Goal: Task Accomplishment & Management: Complete application form

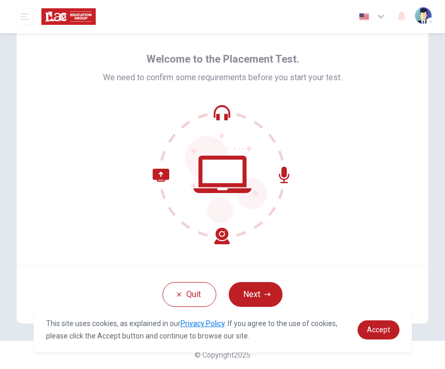
click at [265, 293] on icon "button" at bounding box center [268, 294] width 6 height 6
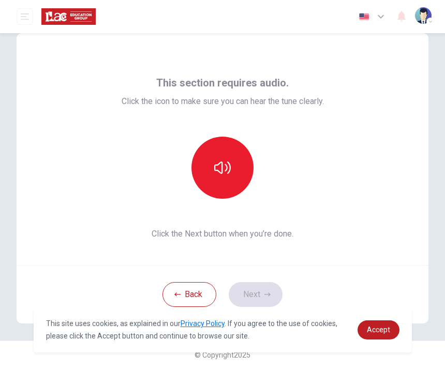
scroll to position [21, 0]
click at [227, 172] on icon "button" at bounding box center [222, 167] width 17 height 17
click at [229, 166] on icon "button" at bounding box center [222, 167] width 17 height 17
click at [265, 297] on icon "button" at bounding box center [268, 294] width 6 height 6
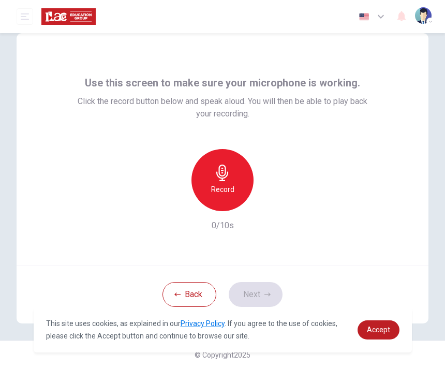
click at [229, 181] on div "Record" at bounding box center [223, 180] width 62 height 62
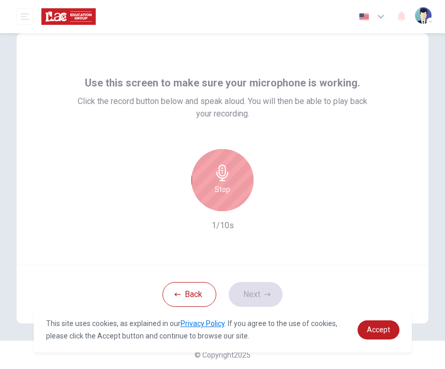
click at [229, 191] on h6 "Stop" at bounding box center [223, 189] width 16 height 12
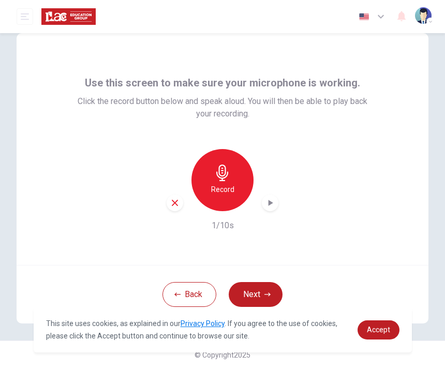
click at [267, 296] on icon "button" at bounding box center [268, 294] width 6 height 6
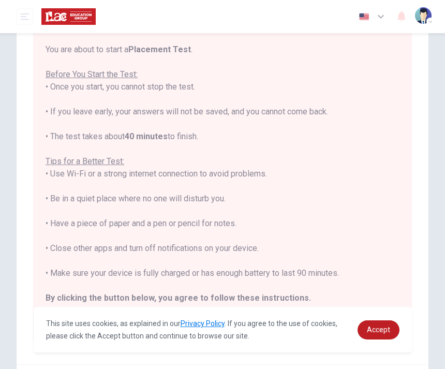
scroll to position [81, 0]
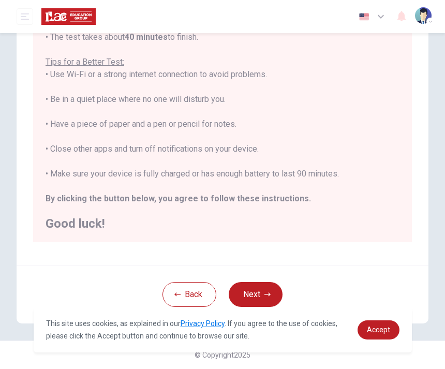
click at [266, 297] on icon "button" at bounding box center [268, 294] width 6 height 6
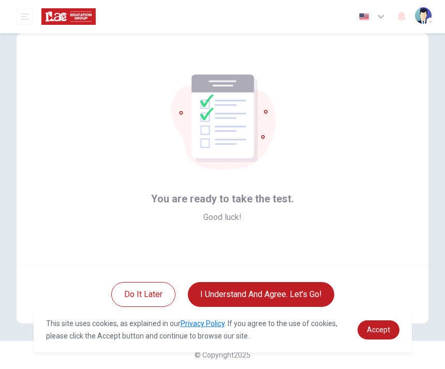
click at [273, 296] on button "I understand and agree. Let’s go!" at bounding box center [261, 294] width 146 height 25
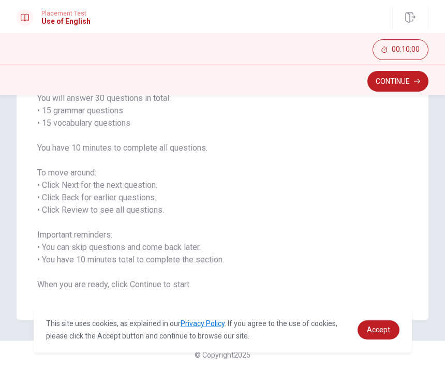
scroll to position [90, 0]
click at [376, 332] on span "Accept" at bounding box center [378, 330] width 23 height 8
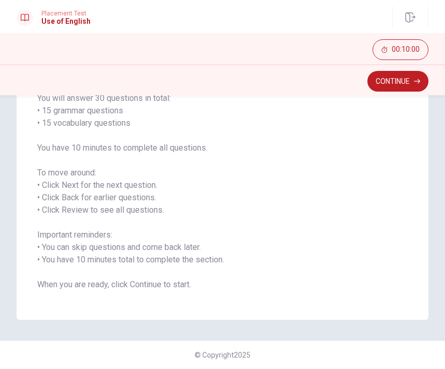
click at [387, 75] on button "Continue" at bounding box center [398, 81] width 61 height 21
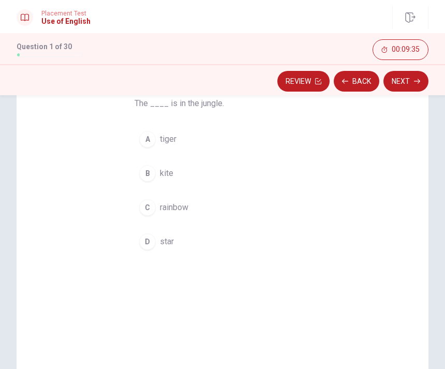
click at [175, 136] on span "tiger" at bounding box center [168, 139] width 17 height 12
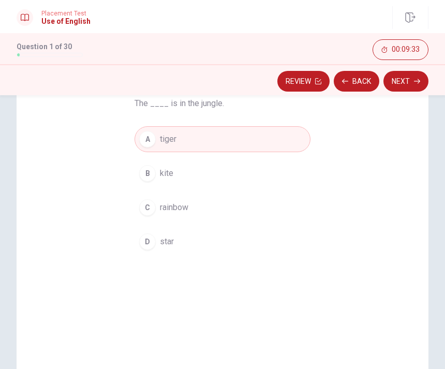
click at [395, 81] on button "Next" at bounding box center [406, 81] width 45 height 21
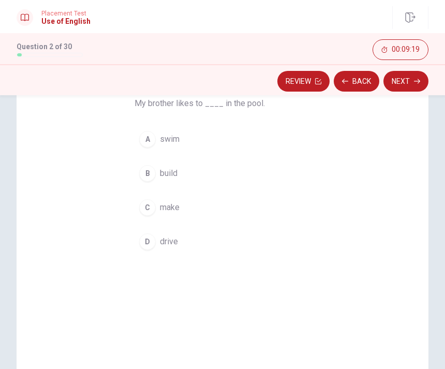
click at [180, 142] on span "swim" at bounding box center [170, 139] width 20 height 12
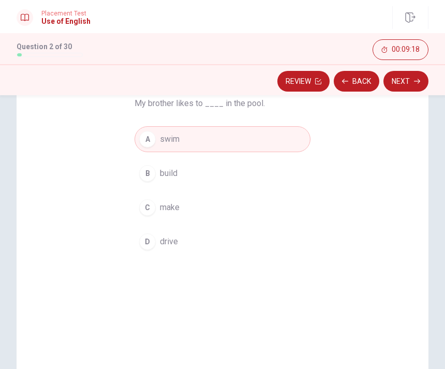
click at [397, 82] on button "Next" at bounding box center [406, 81] width 45 height 21
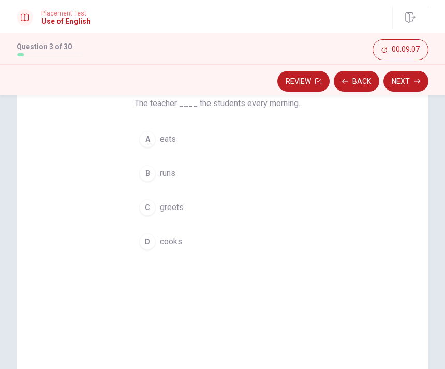
click at [196, 210] on button "C greets" at bounding box center [223, 208] width 176 height 26
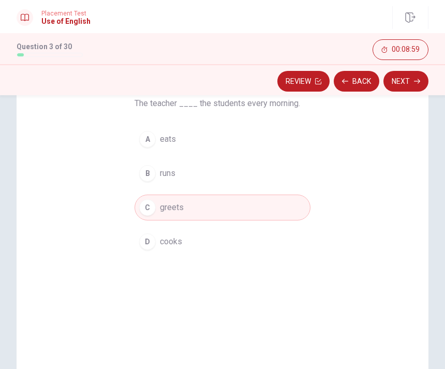
click at [395, 79] on button "Next" at bounding box center [406, 81] width 45 height 21
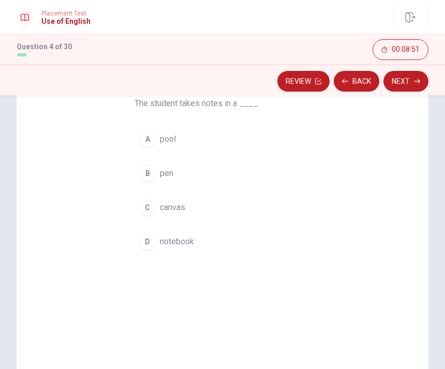
click at [202, 240] on button "D notebook" at bounding box center [223, 242] width 176 height 26
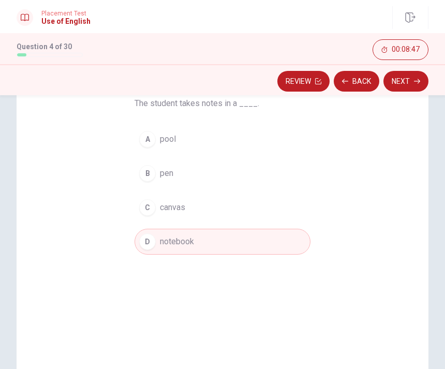
click at [199, 172] on button "B pen" at bounding box center [223, 173] width 176 height 26
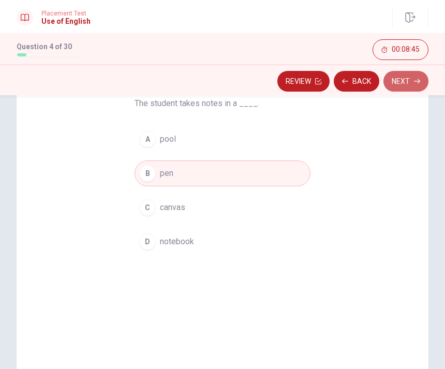
click at [395, 82] on button "Next" at bounding box center [406, 81] width 45 height 21
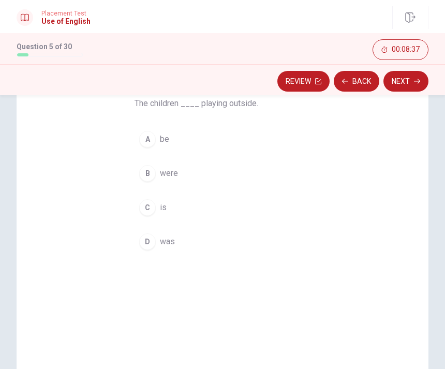
click at [188, 245] on button "D was" at bounding box center [223, 242] width 176 height 26
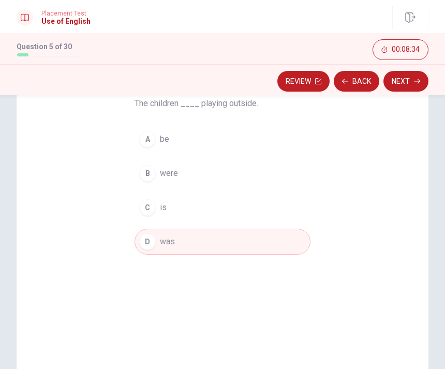
click at [209, 210] on button "C is" at bounding box center [223, 208] width 176 height 26
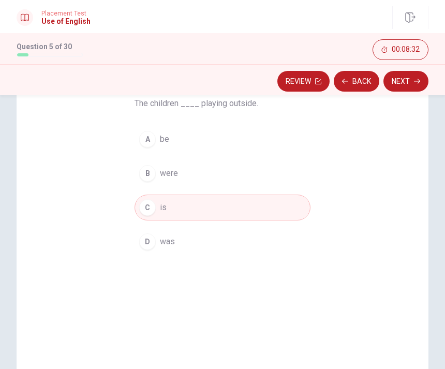
click at [395, 79] on button "Next" at bounding box center [406, 81] width 45 height 21
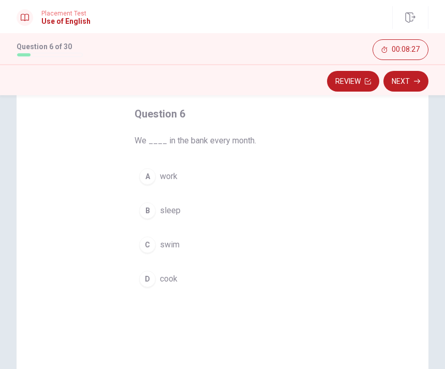
scroll to position [56, 0]
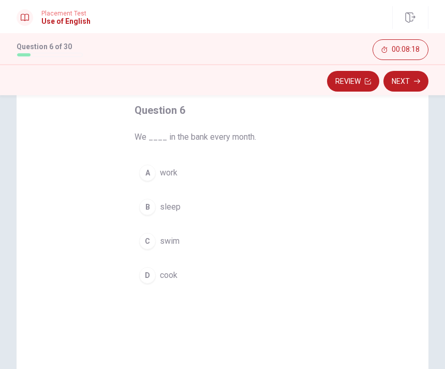
click at [177, 174] on span "work" at bounding box center [169, 173] width 18 height 12
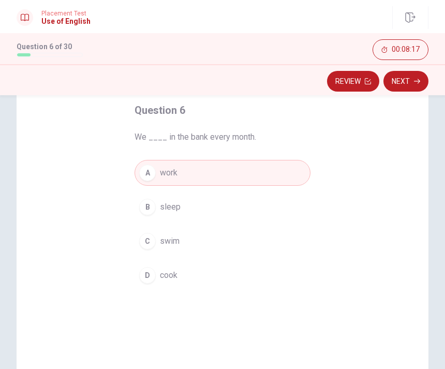
click at [395, 84] on button "Next" at bounding box center [406, 81] width 45 height 21
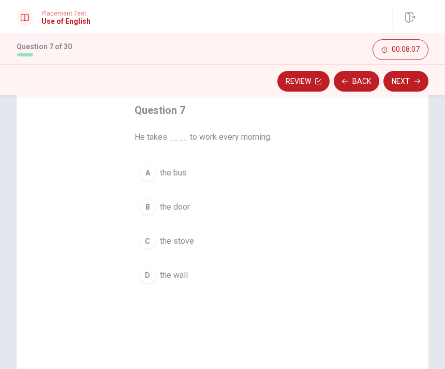
click at [248, 169] on button "A the bus" at bounding box center [223, 173] width 176 height 26
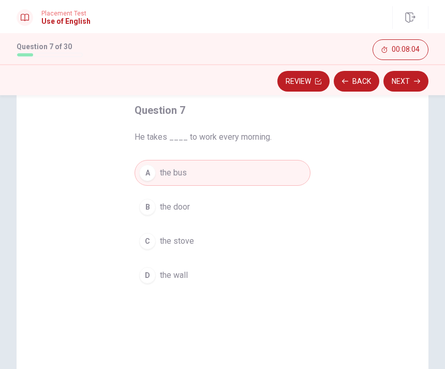
click at [391, 77] on button "Next" at bounding box center [406, 81] width 45 height 21
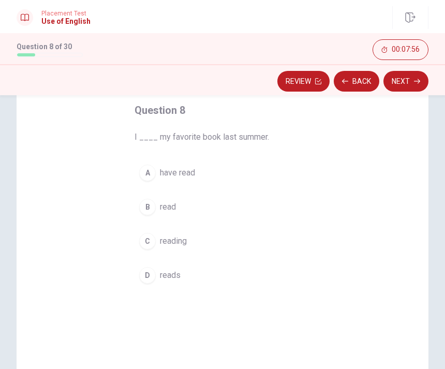
click at [211, 173] on button "A have read" at bounding box center [223, 173] width 176 height 26
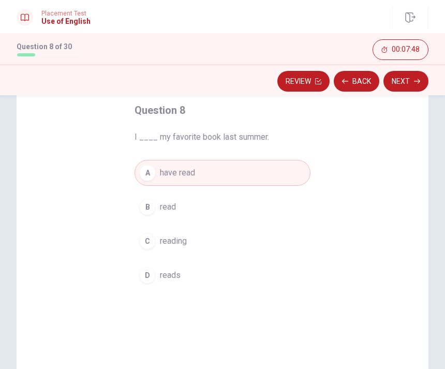
click at [259, 207] on button "B read" at bounding box center [223, 207] width 176 height 26
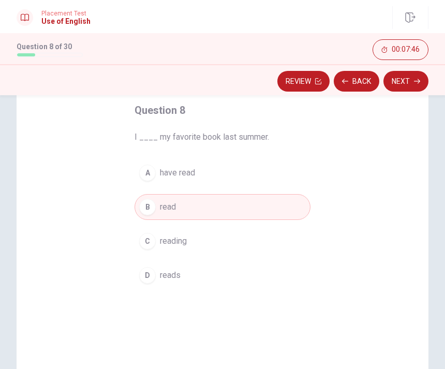
click at [271, 177] on button "A have read" at bounding box center [223, 173] width 176 height 26
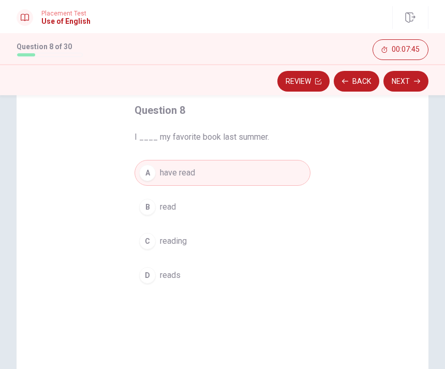
click at [395, 82] on button "Next" at bounding box center [406, 81] width 45 height 21
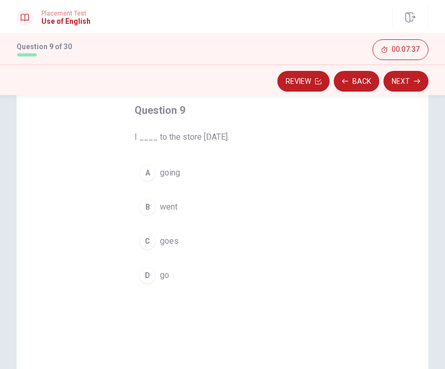
click at [203, 284] on button "D go" at bounding box center [223, 275] width 176 height 26
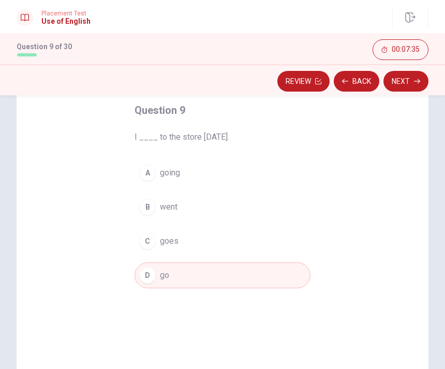
click at [392, 83] on button "Next" at bounding box center [406, 81] width 45 height 21
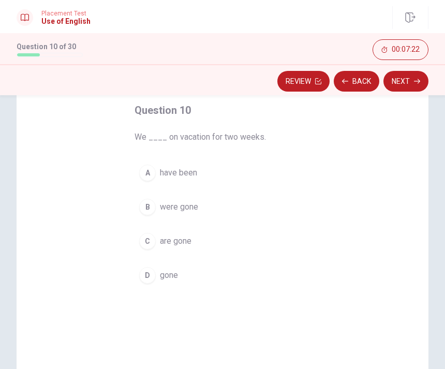
click at [197, 278] on button "D gone" at bounding box center [223, 275] width 176 height 26
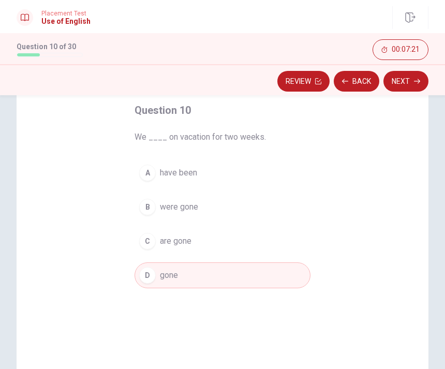
click at [398, 78] on button "Next" at bounding box center [406, 81] width 45 height 21
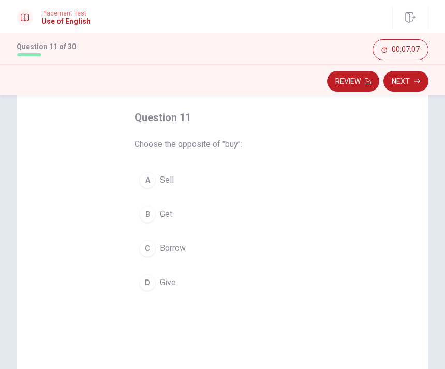
scroll to position [50, 0]
click at [355, 75] on button "Review" at bounding box center [353, 81] width 52 height 21
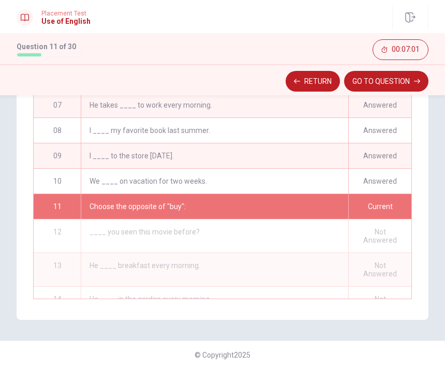
scroll to position [126, 0]
click at [378, 81] on button "GO TO QUESTION" at bounding box center [386, 81] width 84 height 21
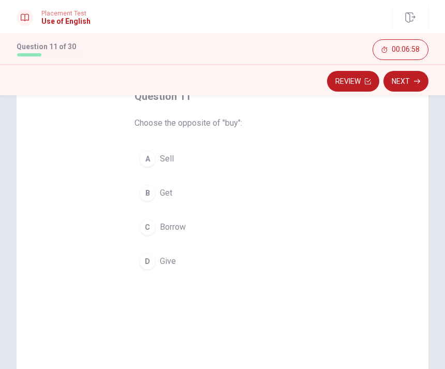
scroll to position [70, 0]
click at [394, 85] on button "Next" at bounding box center [406, 81] width 45 height 21
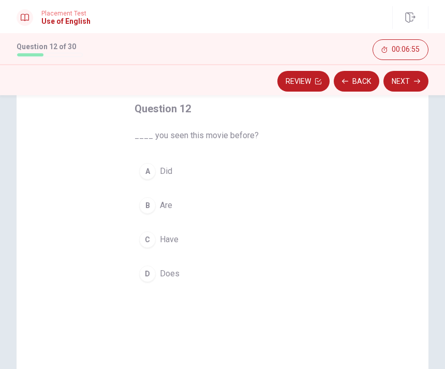
scroll to position [58, 0]
click at [245, 208] on button "B Are" at bounding box center [223, 206] width 176 height 26
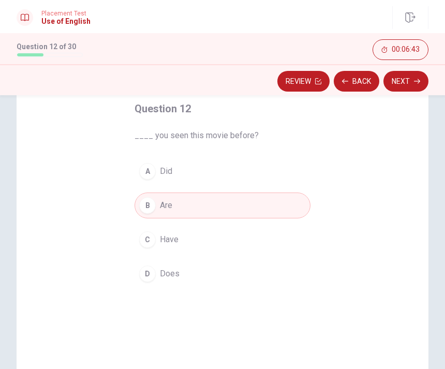
click at [395, 83] on button "Next" at bounding box center [406, 81] width 45 height 21
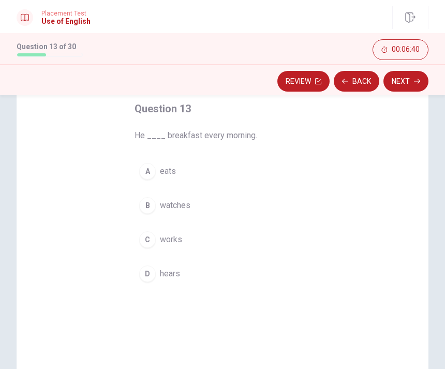
click at [263, 175] on button "A eats" at bounding box center [223, 171] width 176 height 26
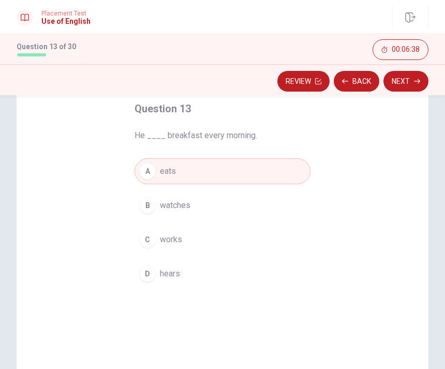
click at [391, 79] on button "Next" at bounding box center [406, 81] width 45 height 21
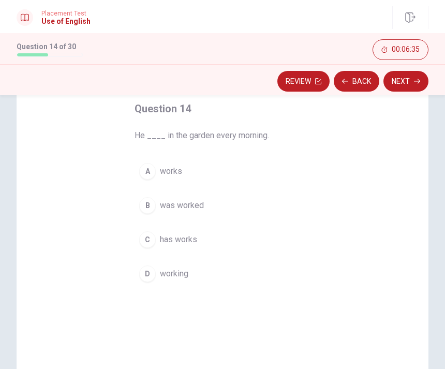
click at [271, 173] on button "A works" at bounding box center [223, 171] width 176 height 26
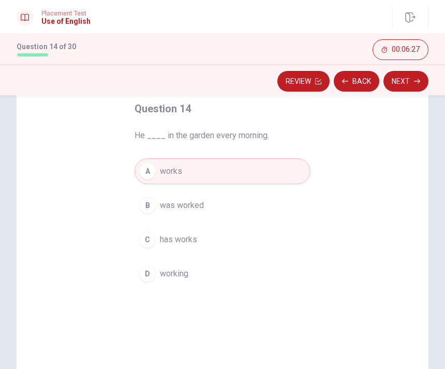
click at [249, 237] on button "C has works" at bounding box center [223, 240] width 176 height 26
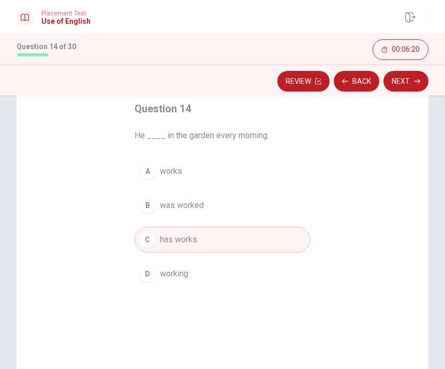
click at [239, 270] on button "D working" at bounding box center [223, 274] width 176 height 26
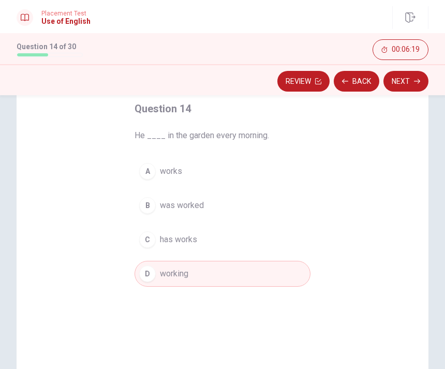
click at [395, 77] on button "Next" at bounding box center [406, 81] width 45 height 21
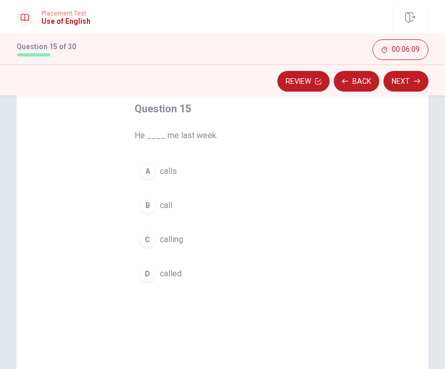
click at [229, 274] on button "D called" at bounding box center [223, 274] width 176 height 26
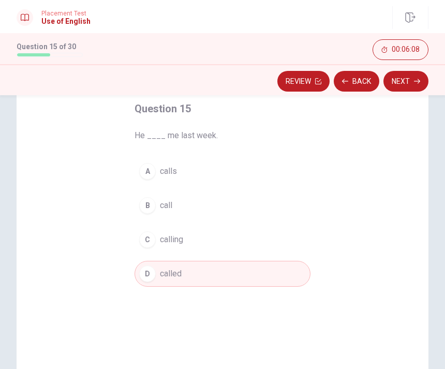
click at [272, 173] on button "A calls" at bounding box center [223, 171] width 176 height 26
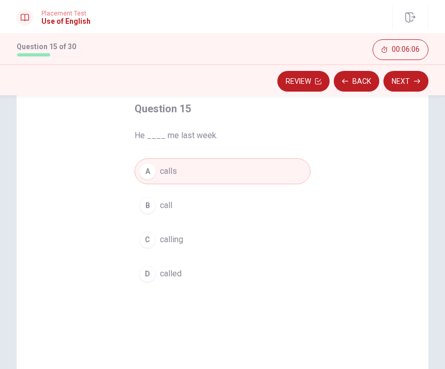
click at [230, 273] on button "D called" at bounding box center [223, 274] width 176 height 26
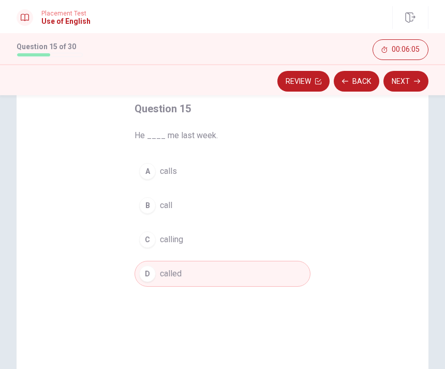
click at [395, 83] on button "Next" at bounding box center [406, 81] width 45 height 21
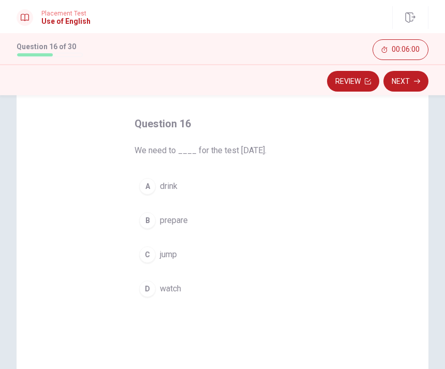
scroll to position [43, 0]
click at [265, 223] on button "B prepare" at bounding box center [223, 221] width 176 height 26
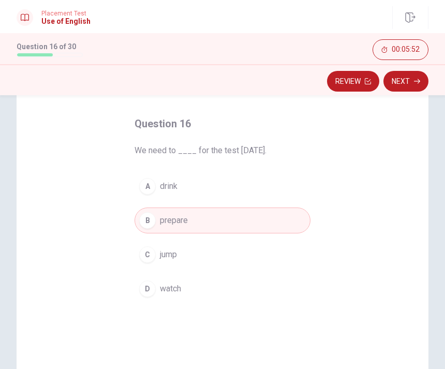
click at [392, 83] on button "Next" at bounding box center [406, 81] width 45 height 21
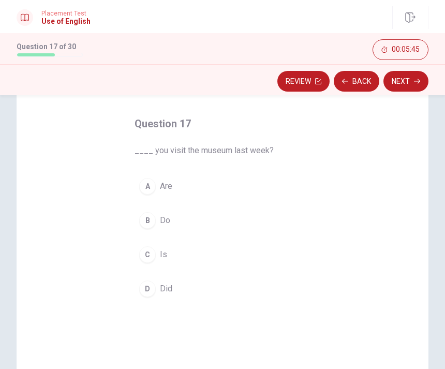
click at [251, 224] on button "B Do" at bounding box center [223, 221] width 176 height 26
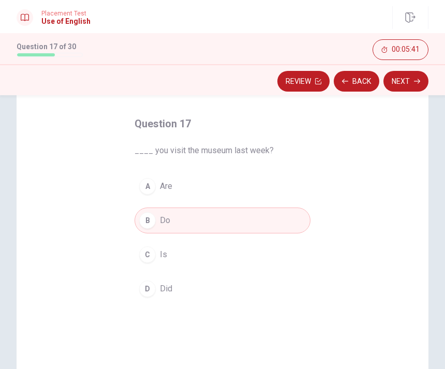
click at [395, 80] on button "Next" at bounding box center [406, 81] width 45 height 21
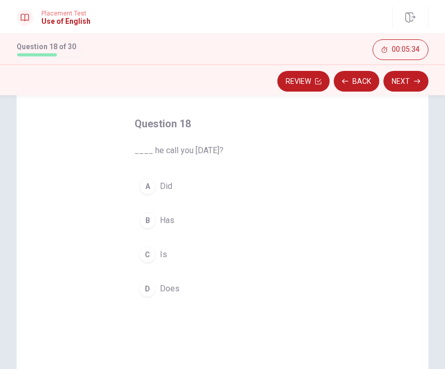
click at [263, 219] on button "B Has" at bounding box center [223, 221] width 176 height 26
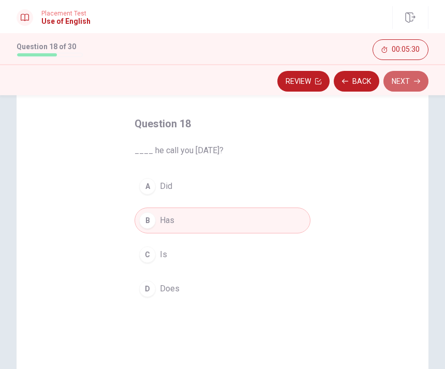
click at [394, 79] on button "Next" at bounding box center [406, 81] width 45 height 21
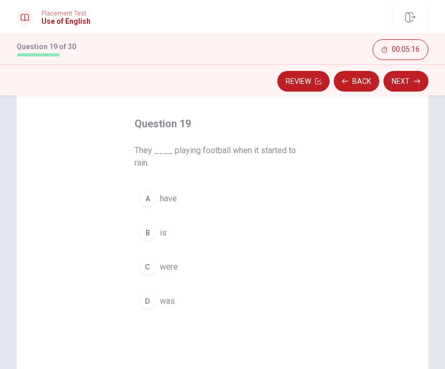
click at [198, 302] on button "D was" at bounding box center [223, 301] width 176 height 26
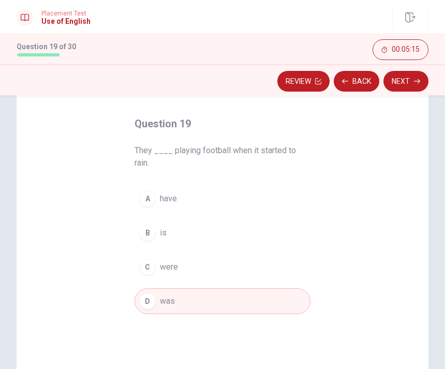
click at [397, 78] on button "Next" at bounding box center [406, 81] width 45 height 21
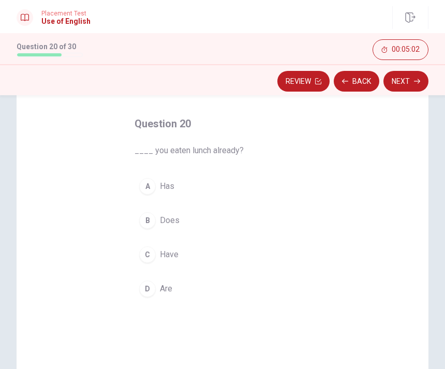
click at [249, 224] on button "B Does" at bounding box center [223, 221] width 176 height 26
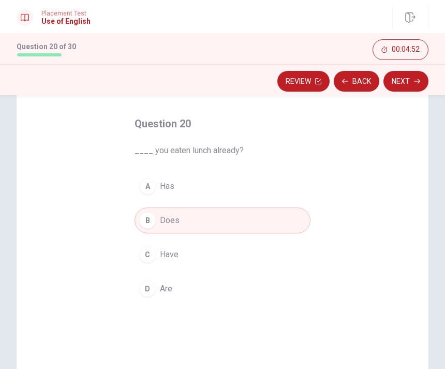
click at [391, 85] on button "Next" at bounding box center [406, 81] width 45 height 21
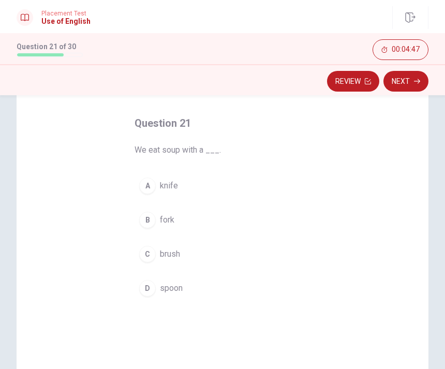
scroll to position [43, 0]
click at [228, 292] on button "D spoon" at bounding box center [223, 288] width 176 height 26
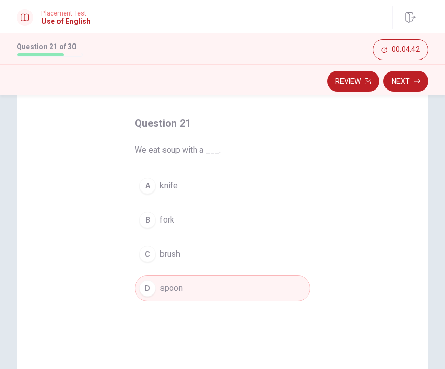
click at [394, 83] on button "Next" at bounding box center [406, 81] width 45 height 21
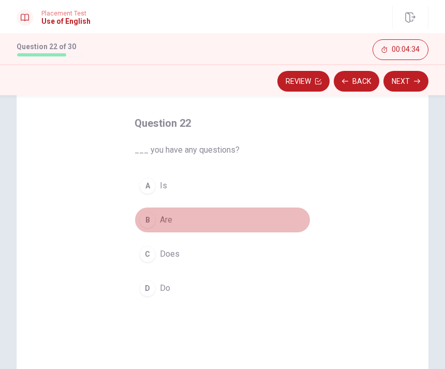
click at [257, 223] on button "B Are" at bounding box center [223, 220] width 176 height 26
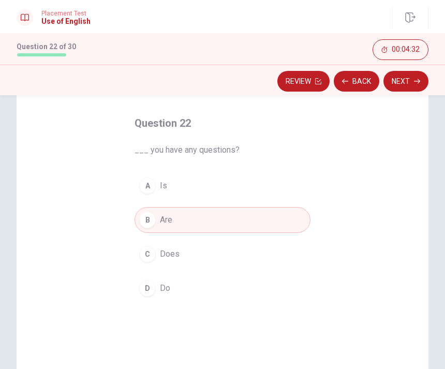
click at [393, 80] on button "Next" at bounding box center [406, 81] width 45 height 21
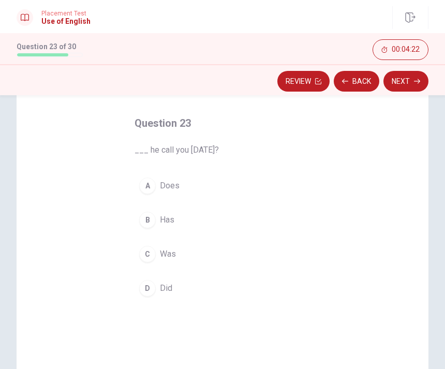
click at [261, 218] on button "B Has" at bounding box center [223, 220] width 176 height 26
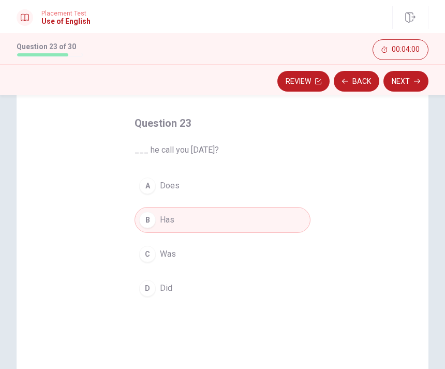
click at [392, 80] on button "Next" at bounding box center [406, 81] width 45 height 21
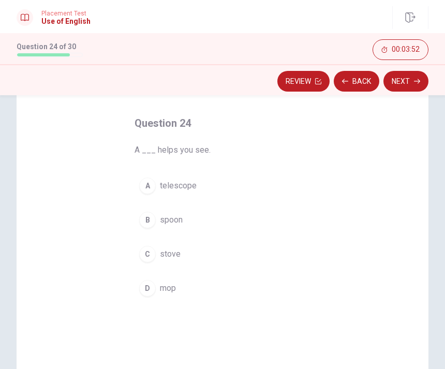
click at [253, 188] on button "A telescope" at bounding box center [223, 186] width 176 height 26
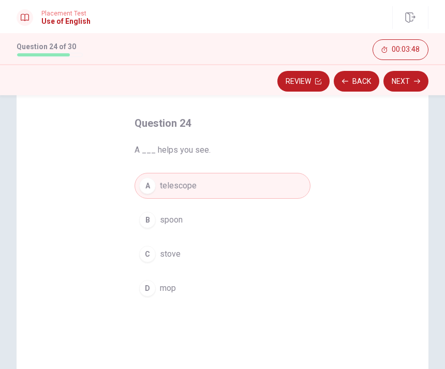
click at [393, 85] on button "Next" at bounding box center [406, 81] width 45 height 21
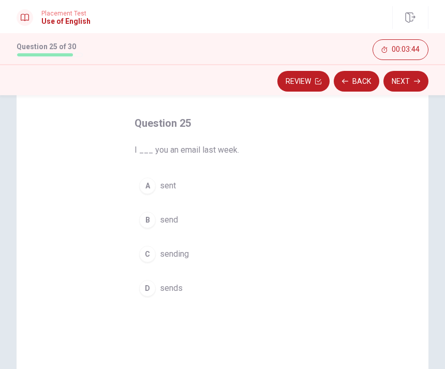
click at [237, 196] on button "A sent" at bounding box center [223, 186] width 176 height 26
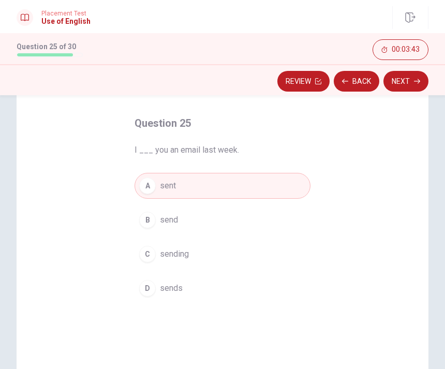
click at [262, 221] on button "B send" at bounding box center [223, 220] width 176 height 26
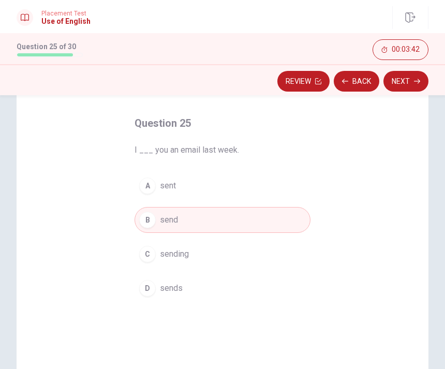
click at [393, 81] on button "Next" at bounding box center [406, 81] width 45 height 21
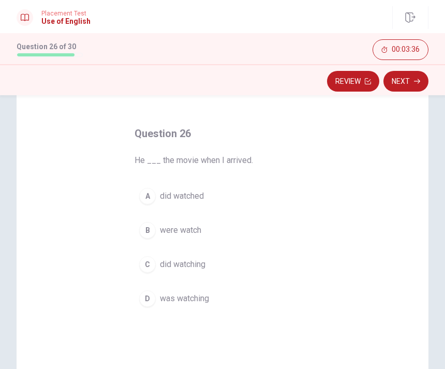
scroll to position [33, 0]
click at [254, 233] on button "B were watch" at bounding box center [223, 230] width 176 height 26
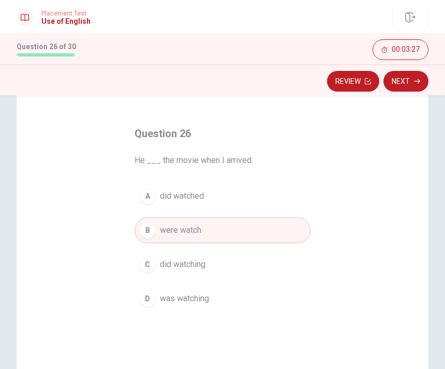
click at [235, 299] on button "D was watching" at bounding box center [223, 299] width 176 height 26
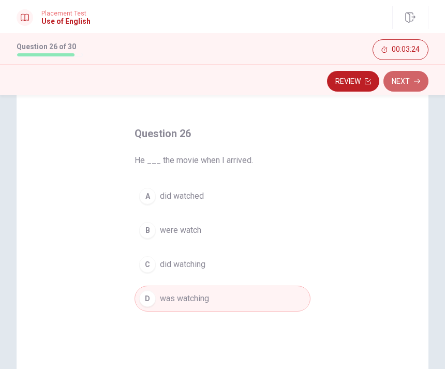
click at [387, 85] on button "Next" at bounding box center [406, 81] width 45 height 21
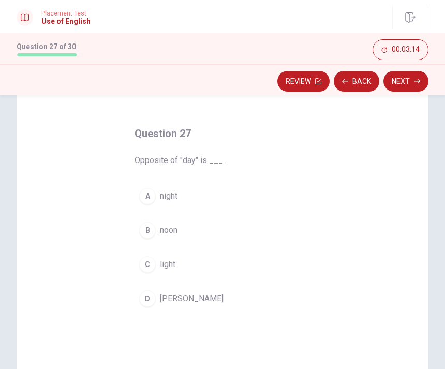
click at [272, 200] on button "A night" at bounding box center [223, 196] width 176 height 26
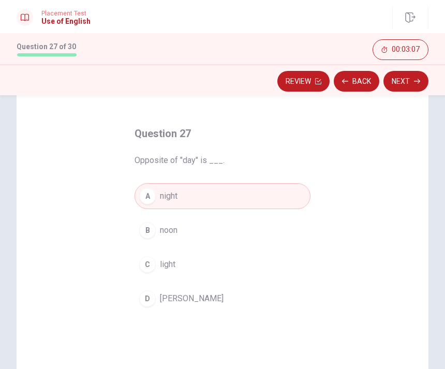
click at [236, 297] on button "D [PERSON_NAME]" at bounding box center [223, 299] width 176 height 26
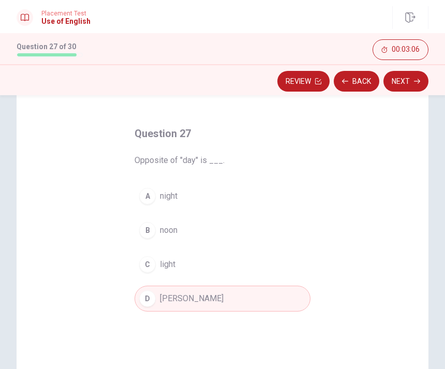
click at [393, 80] on button "Next" at bounding box center [406, 81] width 45 height 21
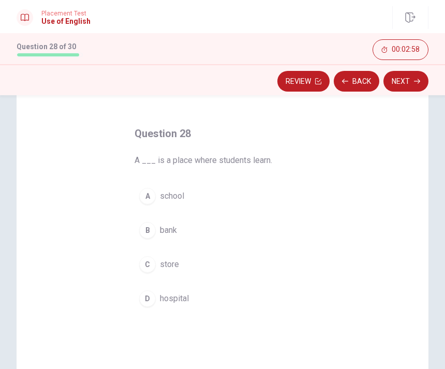
click at [266, 197] on button "A school" at bounding box center [223, 196] width 176 height 26
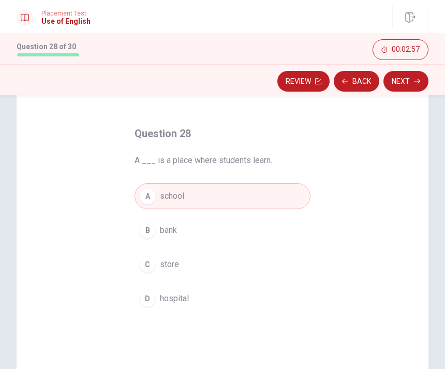
click at [396, 82] on button "Next" at bounding box center [406, 81] width 45 height 21
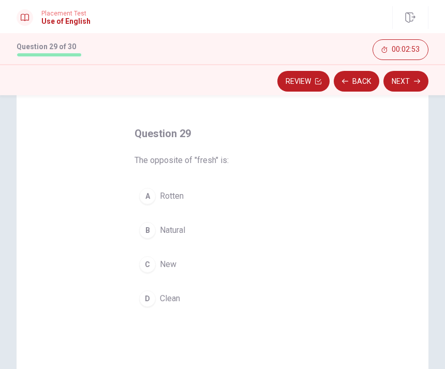
click at [241, 232] on button "B Natural" at bounding box center [223, 230] width 176 height 26
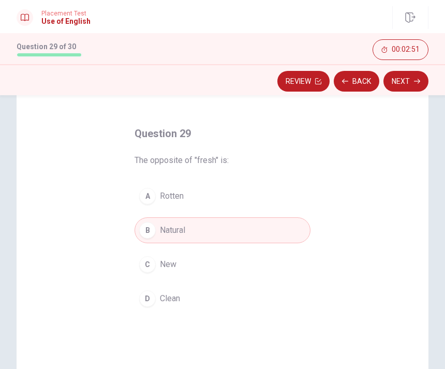
click at [391, 80] on button "Next" at bounding box center [406, 81] width 45 height 21
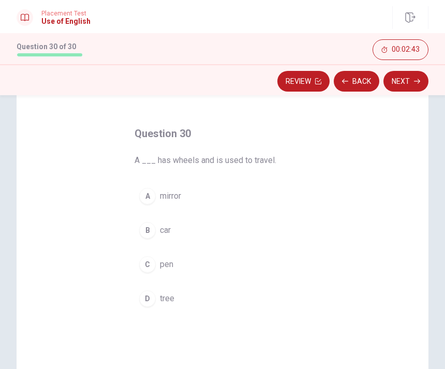
click at [244, 298] on button "D tree" at bounding box center [223, 299] width 176 height 26
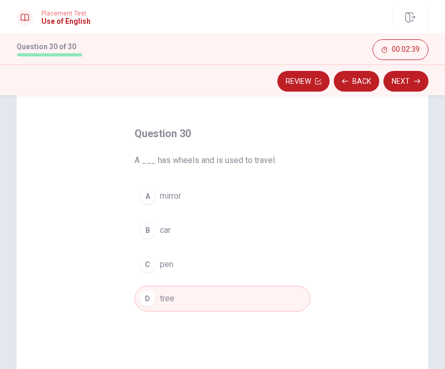
click at [393, 80] on button "Next" at bounding box center [406, 81] width 45 height 21
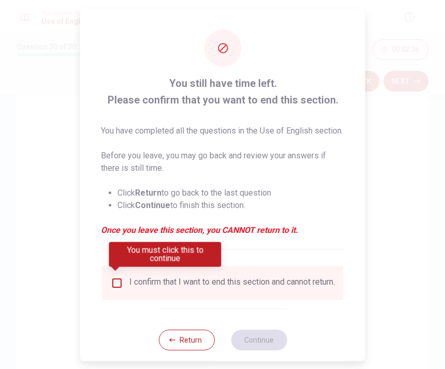
click at [111, 282] on input "You must click this to continue" at bounding box center [117, 282] width 12 height 12
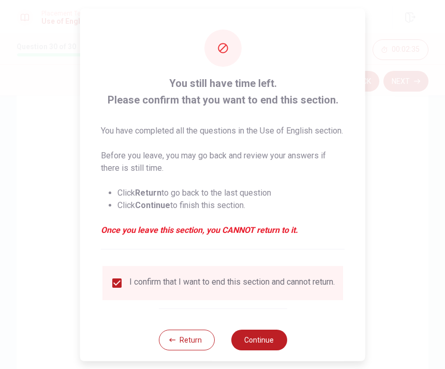
click at [263, 347] on button "Continue" at bounding box center [259, 339] width 56 height 21
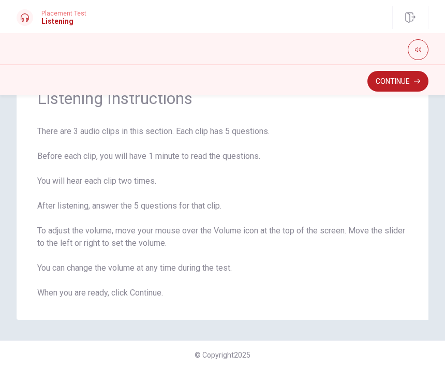
scroll to position [49, 0]
click at [383, 87] on button "Continue" at bounding box center [398, 81] width 61 height 21
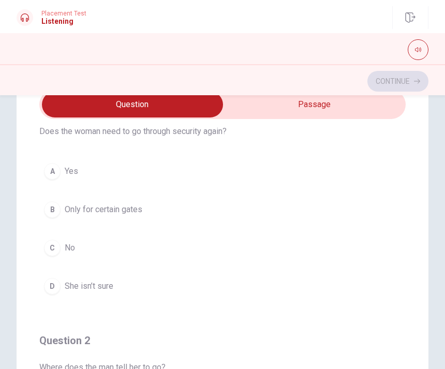
scroll to position [40, 0]
type input "12"
click at [329, 100] on input "checkbox" at bounding box center [133, 105] width 550 height 26
checkbox input "true"
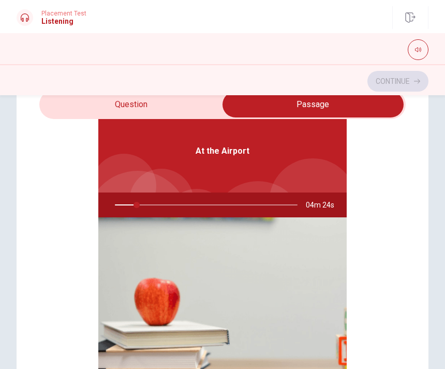
type input "12"
click at [172, 106] on input "checkbox" at bounding box center [313, 105] width 550 height 26
checkbox input "false"
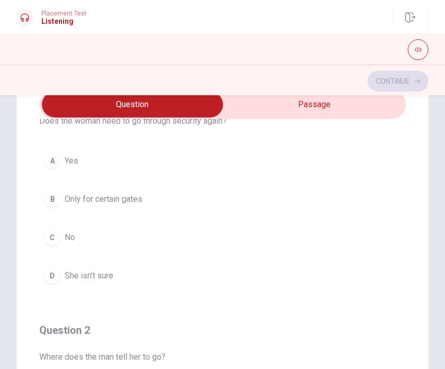
scroll to position [28, 0]
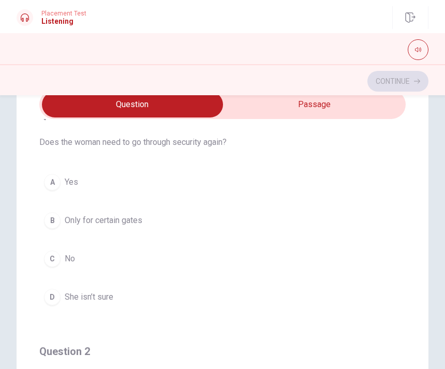
click at [167, 223] on button "B Only for certain gates" at bounding box center [222, 221] width 366 height 26
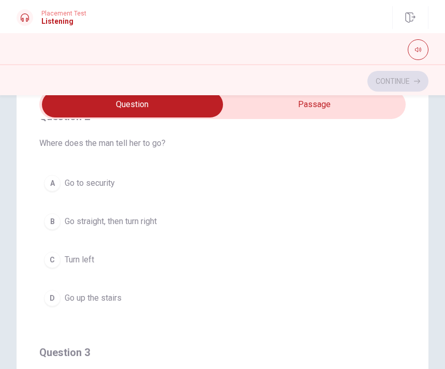
scroll to position [265, 0]
click at [149, 262] on button "C Turn left" at bounding box center [222, 259] width 366 height 26
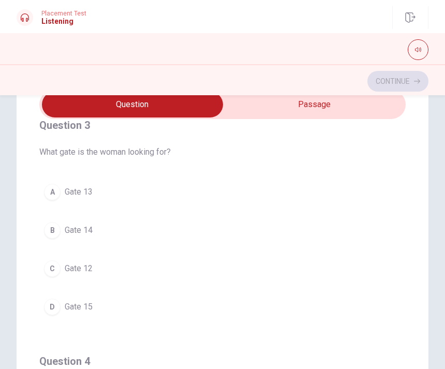
scroll to position [491, 0]
click at [440, 333] on div "Question 1 Does the woman need to go through security again? A Yes B Only for c…" at bounding box center [222, 275] width 445 height 416
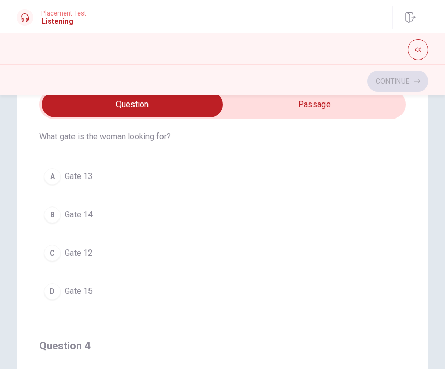
click at [442, 330] on div "Question 1 Does the woman need to go through security again? A Yes B Only for c…" at bounding box center [222, 275] width 445 height 416
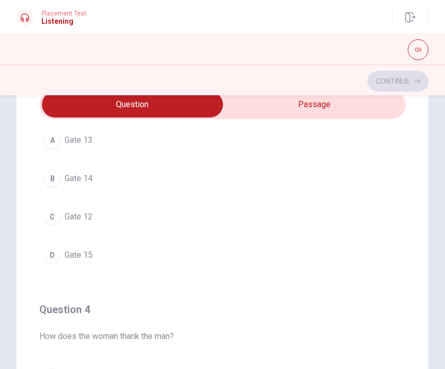
scroll to position [544, 0]
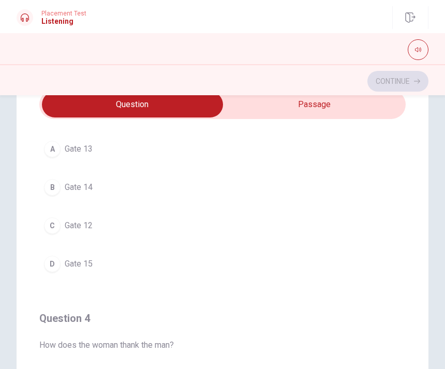
scroll to position [533, 0]
click at [236, 195] on button "B Gate 14" at bounding box center [222, 188] width 366 height 26
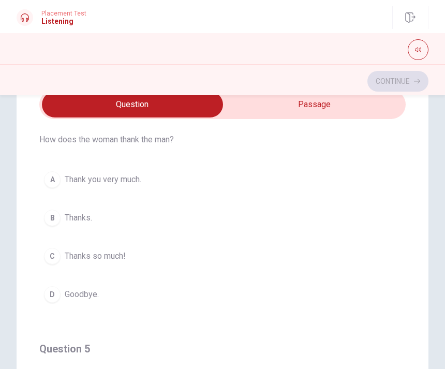
scroll to position [740, 0]
click at [141, 257] on button "C Thanks so much!" at bounding box center [222, 255] width 366 height 26
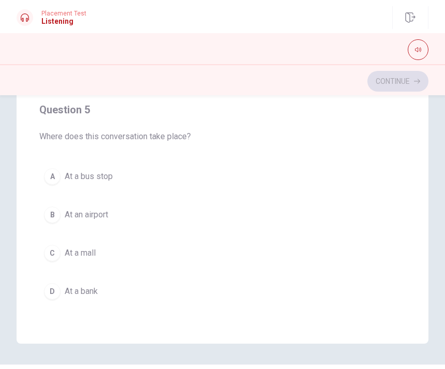
scroll to position [188, 0]
click at [137, 256] on button "C At a mall" at bounding box center [222, 253] width 366 height 26
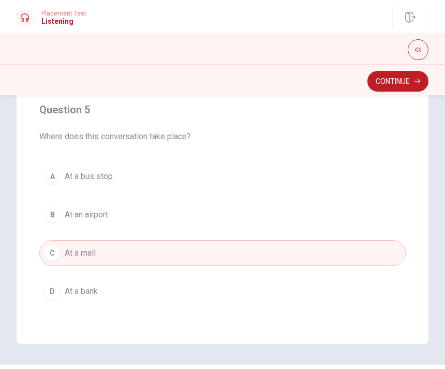
click at [387, 81] on button "Continue" at bounding box center [398, 81] width 61 height 21
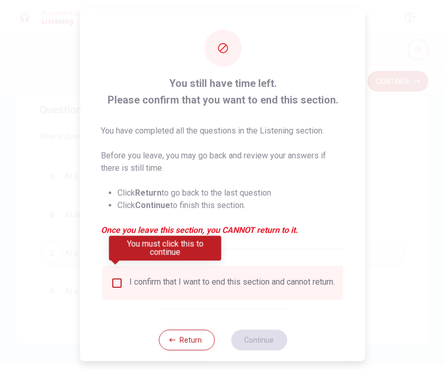
click at [126, 276] on div "I confirm that I want to end this section and cannot return." at bounding box center [223, 282] width 224 height 12
click at [120, 276] on input "You must click this to continue" at bounding box center [117, 282] width 12 height 12
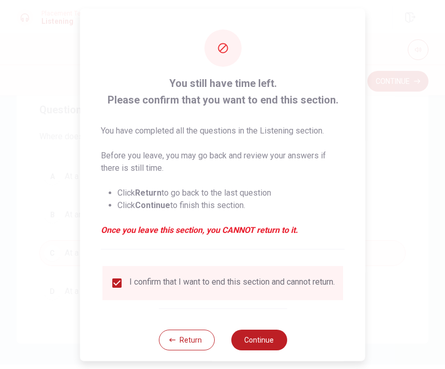
click at [269, 337] on button "Continue" at bounding box center [259, 339] width 56 height 21
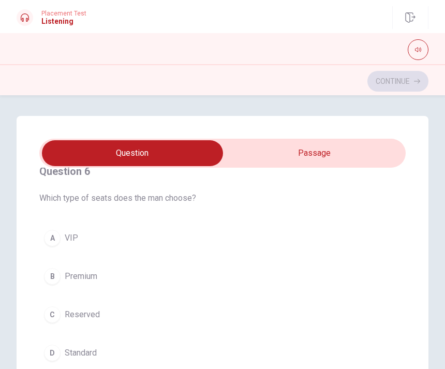
scroll to position [22, 0]
click at [321, 151] on input "checkbox" at bounding box center [133, 153] width 550 height 26
checkbox input "true"
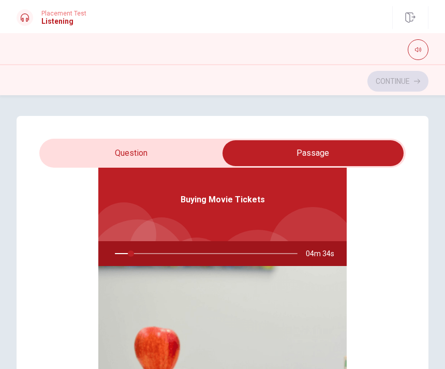
type input "9"
click at [178, 153] on input "checkbox" at bounding box center [313, 153] width 550 height 26
checkbox input "false"
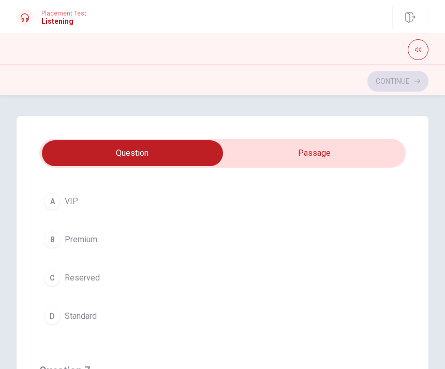
click at [415, 52] on button "button" at bounding box center [418, 49] width 21 height 21
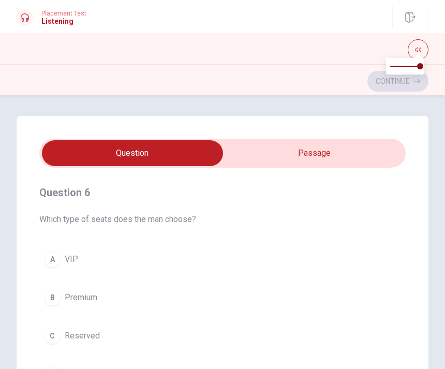
scroll to position [0, 0]
click at [67, 16] on span "Placement Test" at bounding box center [63, 13] width 45 height 7
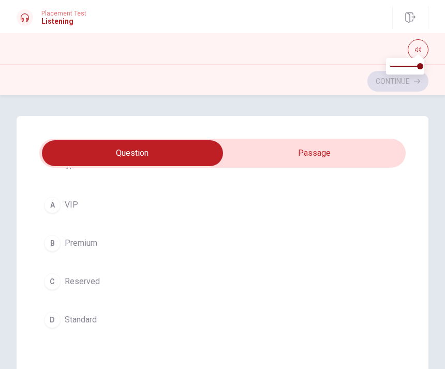
scroll to position [55, 0]
click at [196, 211] on button "A VIP" at bounding box center [222, 204] width 366 height 26
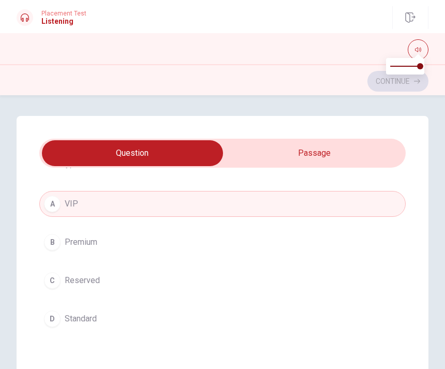
click at [195, 247] on button "B Premium" at bounding box center [222, 242] width 366 height 26
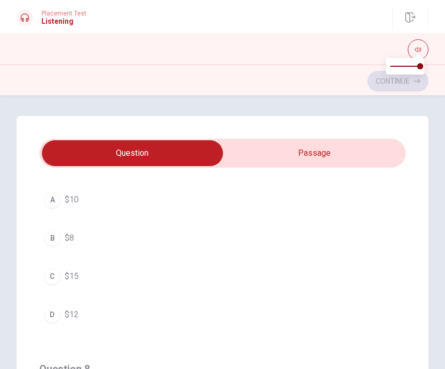
scroll to position [295, 0]
click at [202, 196] on button "A $10" at bounding box center [222, 200] width 366 height 26
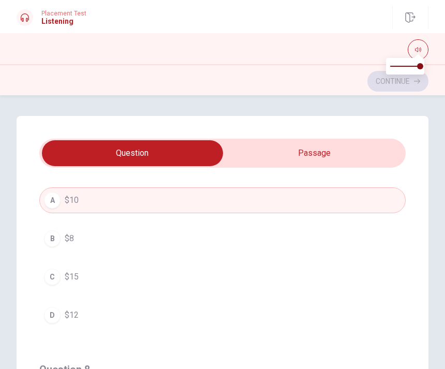
click at [181, 315] on button "D $12" at bounding box center [222, 315] width 366 height 26
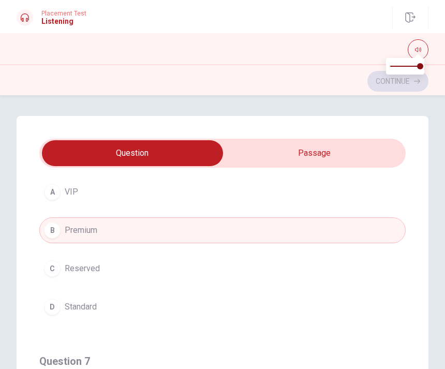
scroll to position [67, 0]
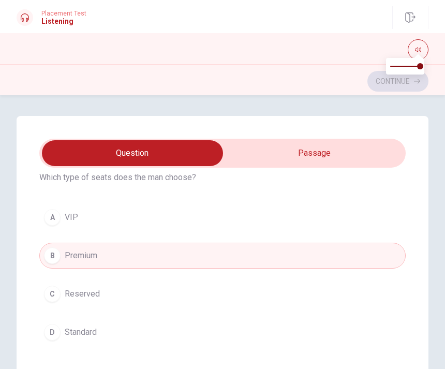
click at [417, 303] on div "Question 6 Which type of seats does the man choose? A VIP B Premium C Reserved …" at bounding box center [223, 324] width 412 height 416
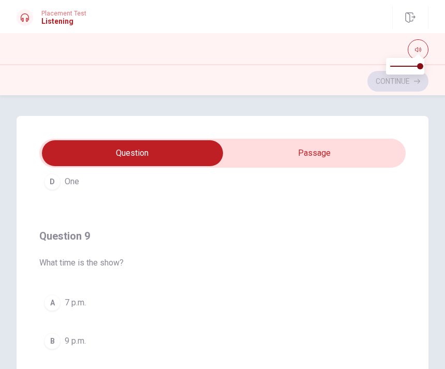
scroll to position [681, 0]
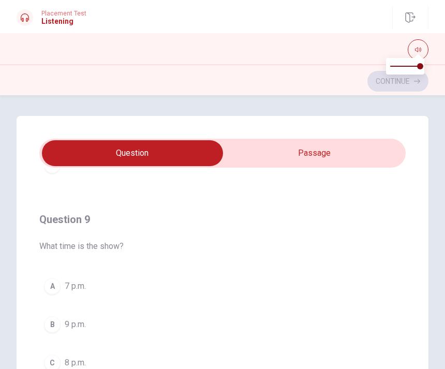
click at [170, 289] on button "A 7 p.m." at bounding box center [222, 286] width 366 height 26
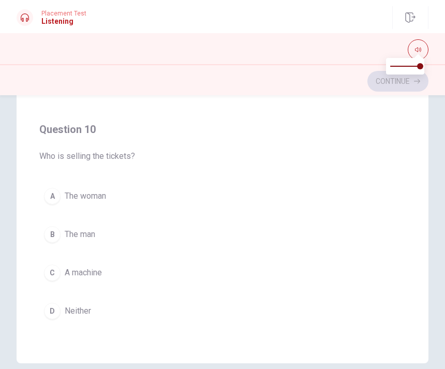
scroll to position [168, 0]
click at [149, 237] on button "B The man" at bounding box center [222, 235] width 366 height 26
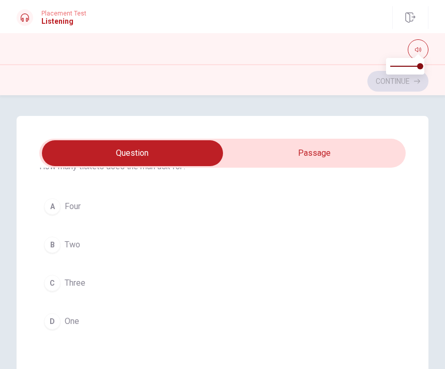
scroll to position [526, 0]
click at [184, 248] on button "B Two" at bounding box center [222, 244] width 366 height 26
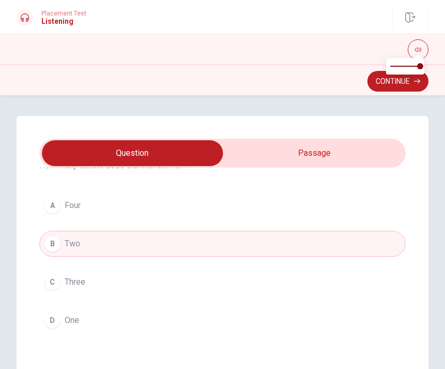
click at [381, 83] on button "Continue" at bounding box center [398, 81] width 61 height 21
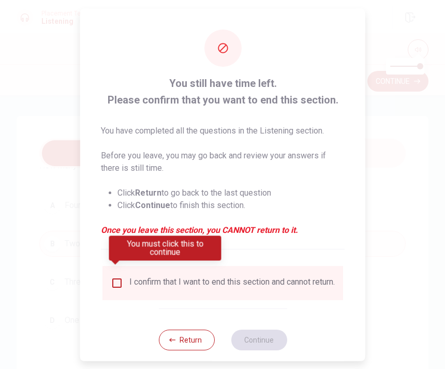
click at [120, 276] on input "You must click this to continue" at bounding box center [117, 282] width 12 height 12
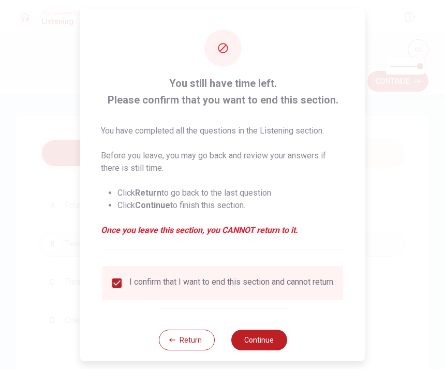
click at [260, 341] on button "Continue" at bounding box center [259, 339] width 56 height 21
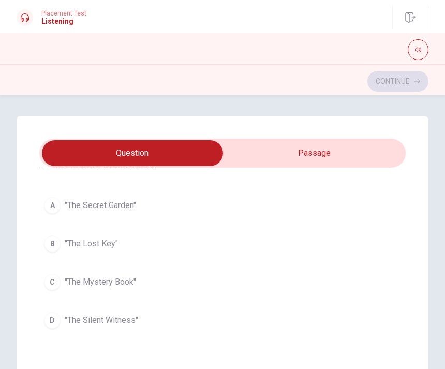
scroll to position [54, 0]
click at [137, 280] on button "C "The Mystery Book"" at bounding box center [222, 282] width 366 height 26
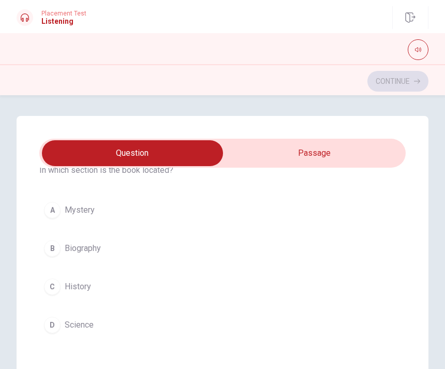
scroll to position [284, 0]
click at [178, 211] on button "A Mystery" at bounding box center [222, 211] width 366 height 26
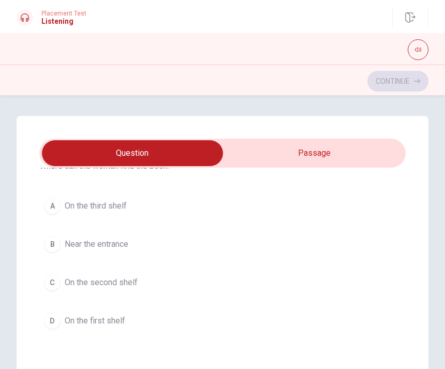
scroll to position [526, 0]
click at [148, 283] on button "C On the second shelf" at bounding box center [222, 282] width 366 height 26
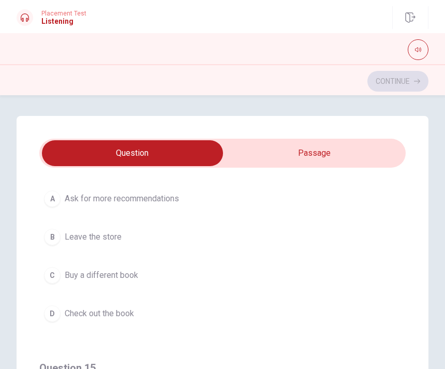
scroll to position [767, 0]
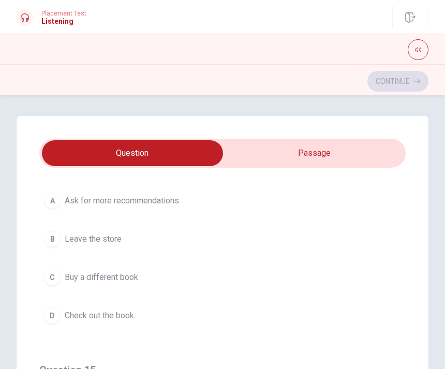
click at [145, 315] on button "D Check out the book" at bounding box center [222, 316] width 366 height 26
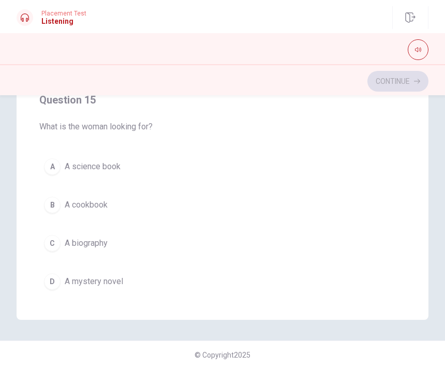
scroll to position [825, 0]
click at [131, 282] on button "D A mystery novel" at bounding box center [222, 281] width 366 height 26
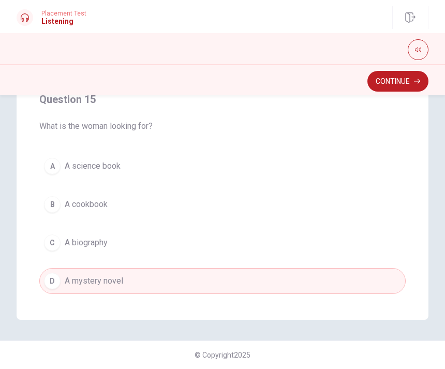
click at [385, 82] on button "Continue" at bounding box center [398, 81] width 61 height 21
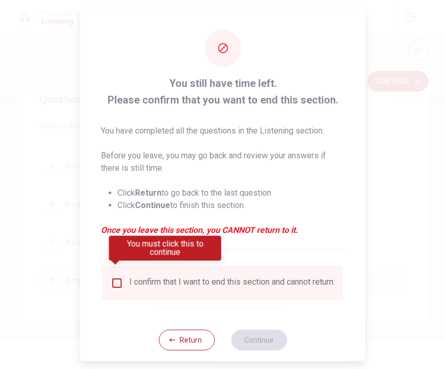
click at [120, 276] on input "You must click this to continue" at bounding box center [117, 282] width 12 height 12
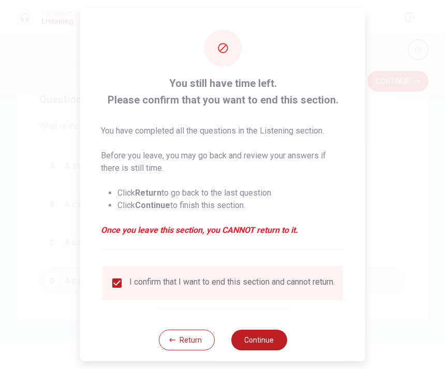
click at [269, 340] on button "Continue" at bounding box center [259, 339] width 56 height 21
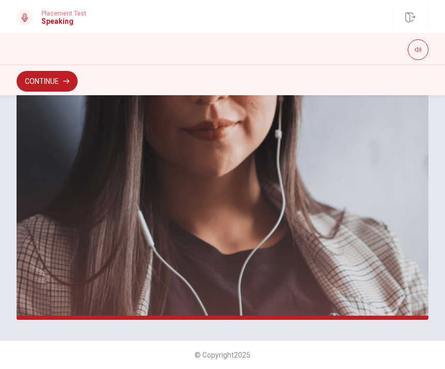
scroll to position [247, 0]
click at [56, 85] on button "Continue" at bounding box center [47, 81] width 61 height 21
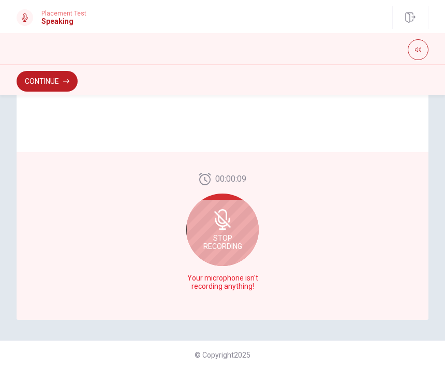
click at [229, 223] on icon at bounding box center [229, 220] width 2 height 5
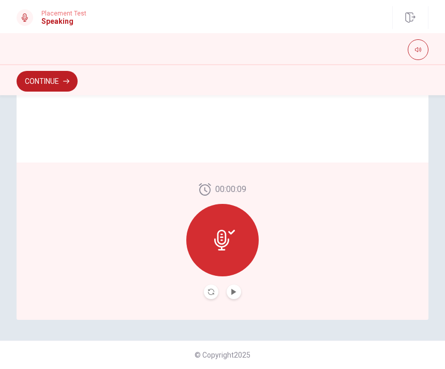
click at [237, 292] on icon "Play Audio" at bounding box center [234, 292] width 6 height 6
click at [239, 292] on button "Pause Audio" at bounding box center [234, 292] width 14 height 14
click at [68, 84] on button "Continue" at bounding box center [47, 81] width 61 height 21
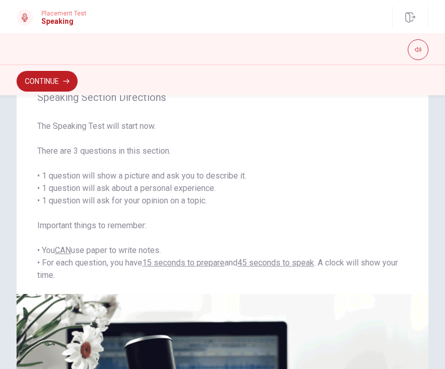
scroll to position [37, 0]
click at [64, 81] on icon "button" at bounding box center [66, 81] width 6 height 6
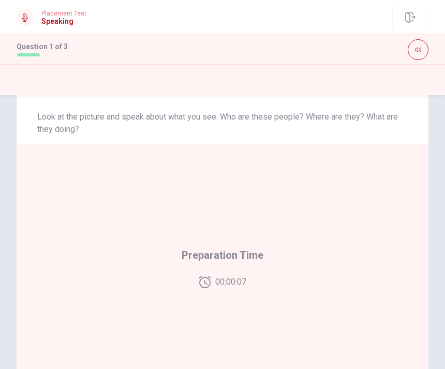
scroll to position [177, 0]
click at [211, 280] on div "00:00:04" at bounding box center [223, 282] width 48 height 12
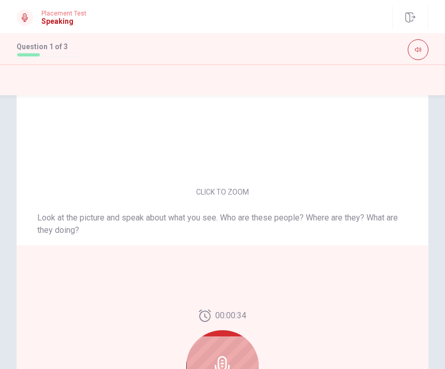
scroll to position [94, 0]
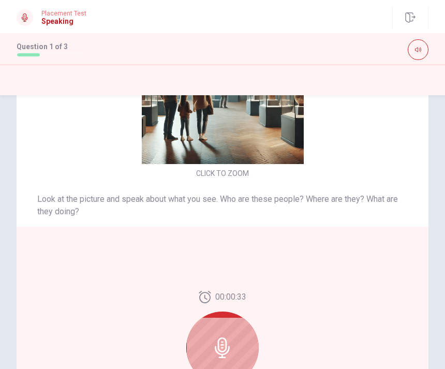
click at [220, 345] on icon at bounding box center [222, 347] width 21 height 21
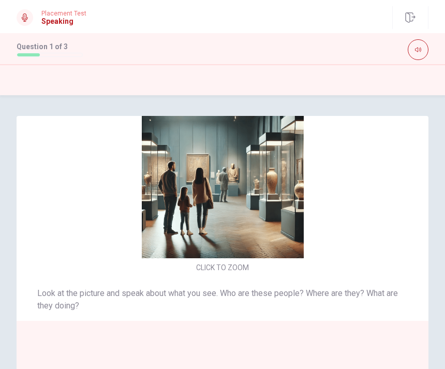
click at [329, 222] on img at bounding box center [222, 177] width 219 height 162
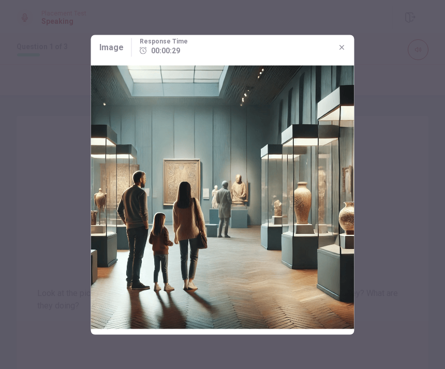
scroll to position [0, 0]
click at [347, 46] on button "button" at bounding box center [342, 47] width 17 height 17
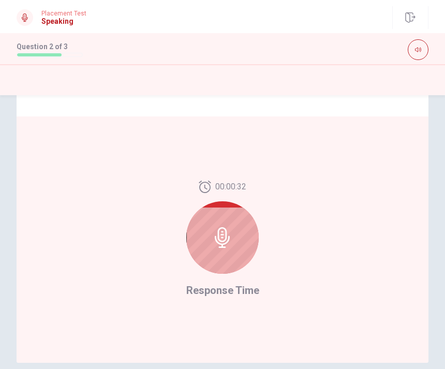
scroll to position [204, 0]
click at [233, 236] on div at bounding box center [222, 237] width 72 height 72
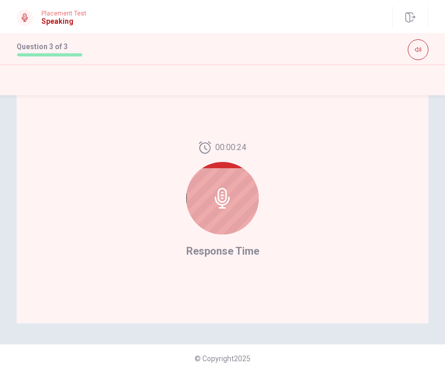
scroll to position [242, 0]
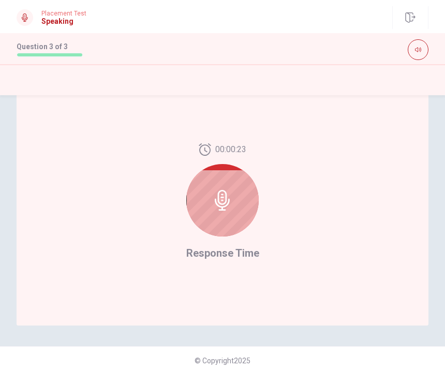
click at [225, 196] on icon at bounding box center [222, 200] width 21 height 21
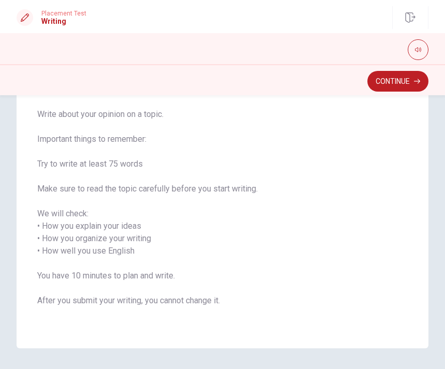
scroll to position [74, 0]
click at [393, 83] on button "Continue" at bounding box center [398, 81] width 61 height 21
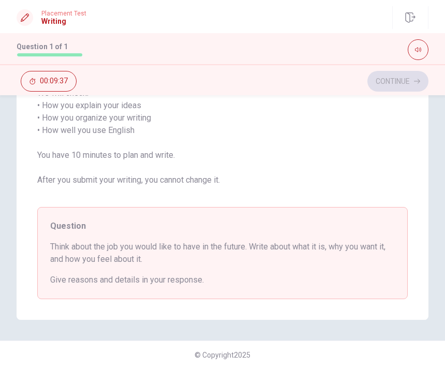
scroll to position [224, 0]
click at [390, 81] on div "Continue 00:09:30" at bounding box center [223, 81] width 412 height 20
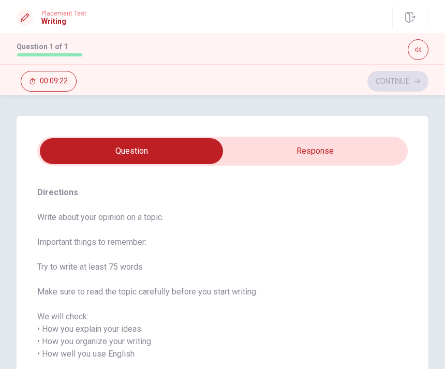
scroll to position [0, 0]
click at [340, 150] on input "checkbox" at bounding box center [132, 151] width 556 height 26
checkbox input "true"
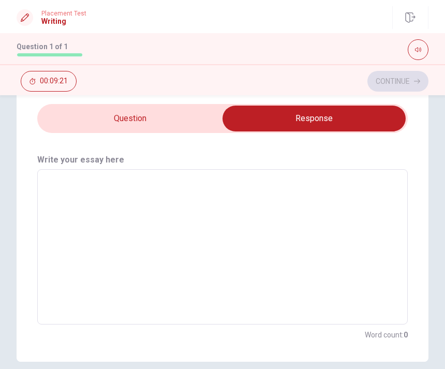
scroll to position [33, 0]
click at [287, 242] on textarea at bounding box center [223, 247] width 356 height 138
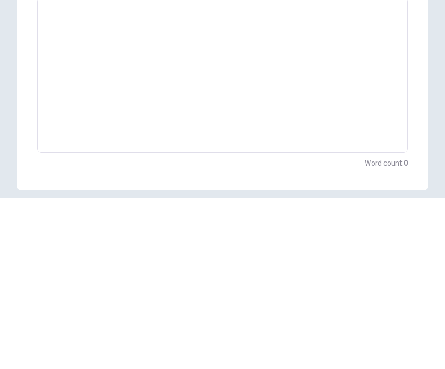
type textarea "I"
type textarea "x"
type textarea "I"
type textarea "x"
type textarea "I d"
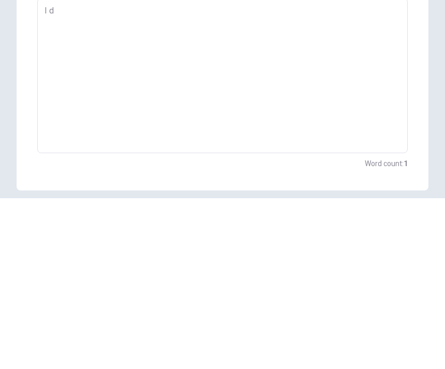
type textarea "x"
type textarea "I do"
type textarea "x"
type textarea "I don"
type textarea "x"
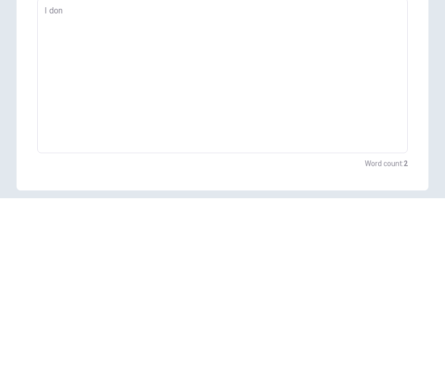
type textarea "I dont"
type textarea "x"
type textarea "I dont"
type textarea "x"
type textarea "I dont n"
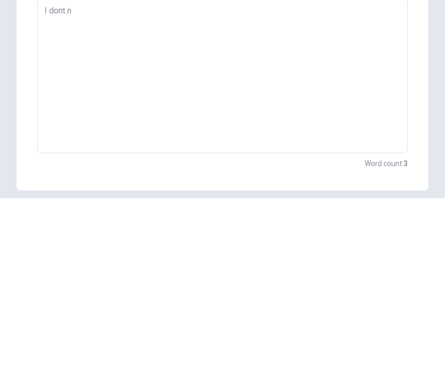
type textarea "x"
type textarea "I dont"
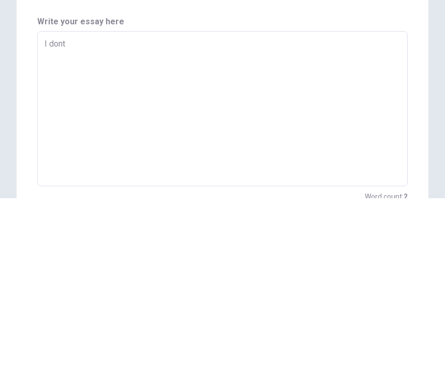
scroll to position [0, 0]
click at [349, 211] on textarea "I dont" at bounding box center [223, 280] width 356 height 138
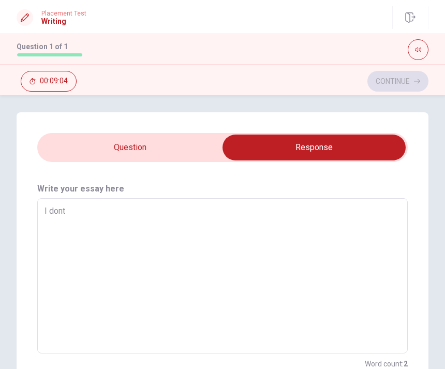
scroll to position [2, 0]
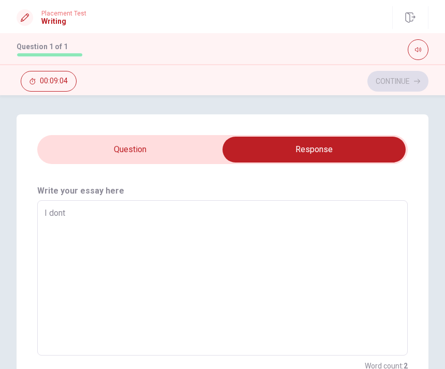
type textarea "x"
type textarea "I dont"
click at [355, 147] on input "checkbox" at bounding box center [314, 150] width 556 height 26
checkbox input "false"
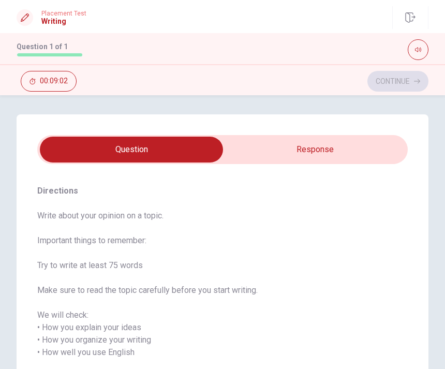
click at [340, 131] on div "Directions Write about your opinion on a topic. Important things to remember: T…" at bounding box center [223, 328] width 412 height 428
click at [331, 134] on div "Directions Write about your opinion on a topic. Important things to remember: T…" at bounding box center [223, 328] width 412 height 428
type textarea "x"
click at [325, 158] on input "checkbox" at bounding box center [132, 150] width 556 height 26
checkbox input "true"
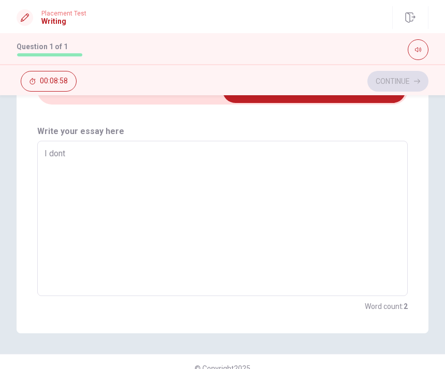
scroll to position [58, 0]
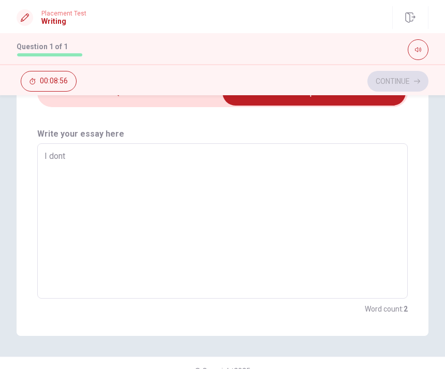
click at [313, 181] on textarea "I dont" at bounding box center [223, 221] width 356 height 138
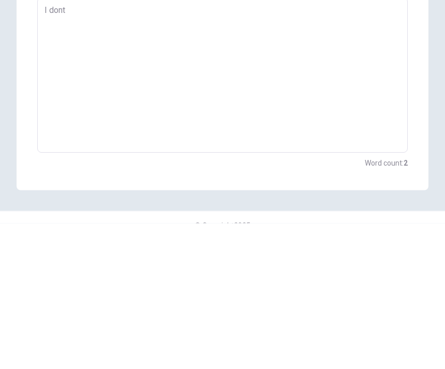
type textarea "x"
type textarea "I dont"
type textarea "x"
type textarea "I don"
type textarea "x"
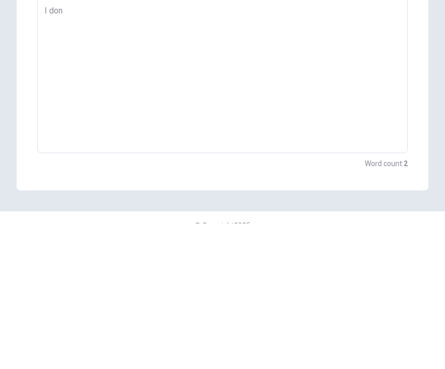
type textarea "I do"
type textarea "x"
type textarea "I d"
type textarea "x"
type textarea "I"
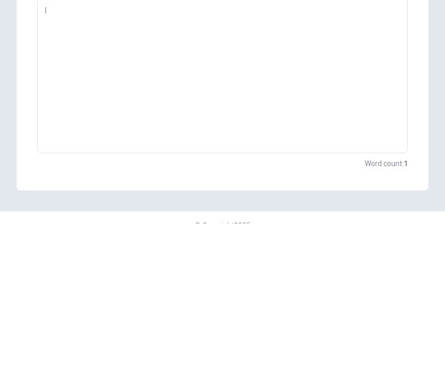
click at [381, 152] on textarea "I" at bounding box center [223, 221] width 356 height 138
click at [359, 152] on textarea "I" at bounding box center [223, 221] width 356 height 138
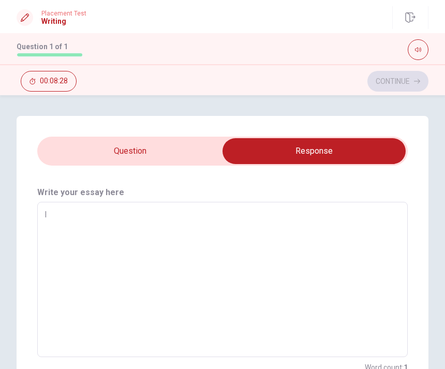
type textarea "x"
type textarea "I"
click at [57, 83] on span "00:08:27" at bounding box center [54, 81] width 28 height 8
click at [40, 84] on button "button" at bounding box center [31, 81] width 21 height 21
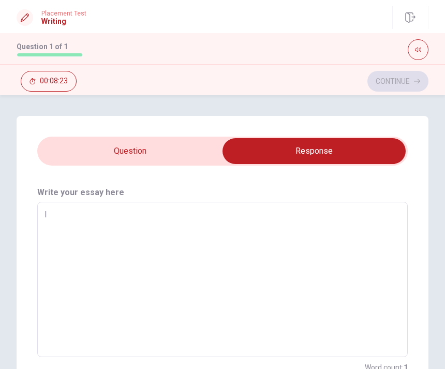
type textarea "x"
click at [412, 22] on icon "button" at bounding box center [410, 17] width 10 height 10
